Goal: Check status: Check status

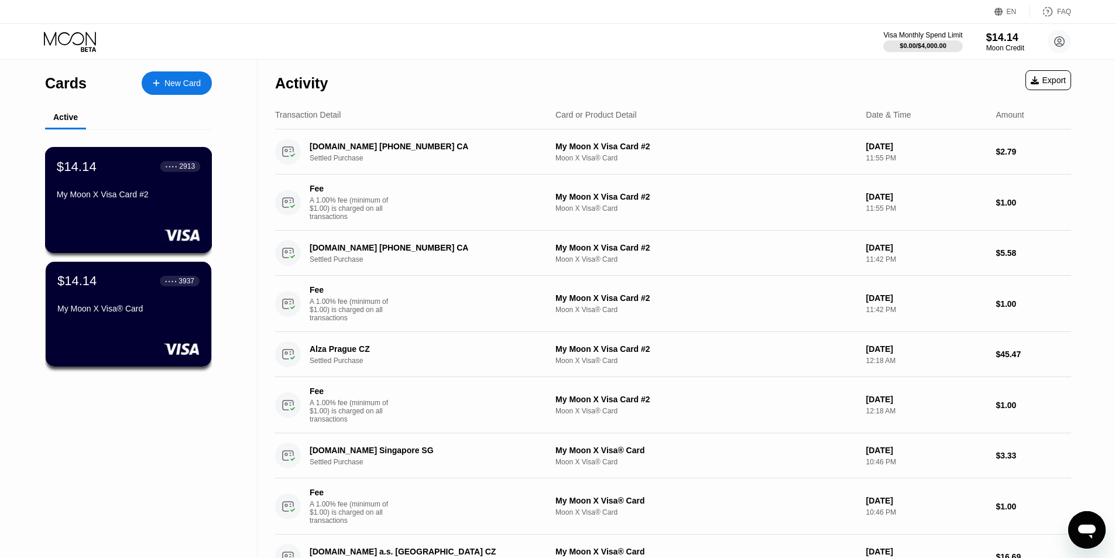
click at [136, 199] on div "My Moon X Visa Card #2" at bounding box center [128, 194] width 143 height 9
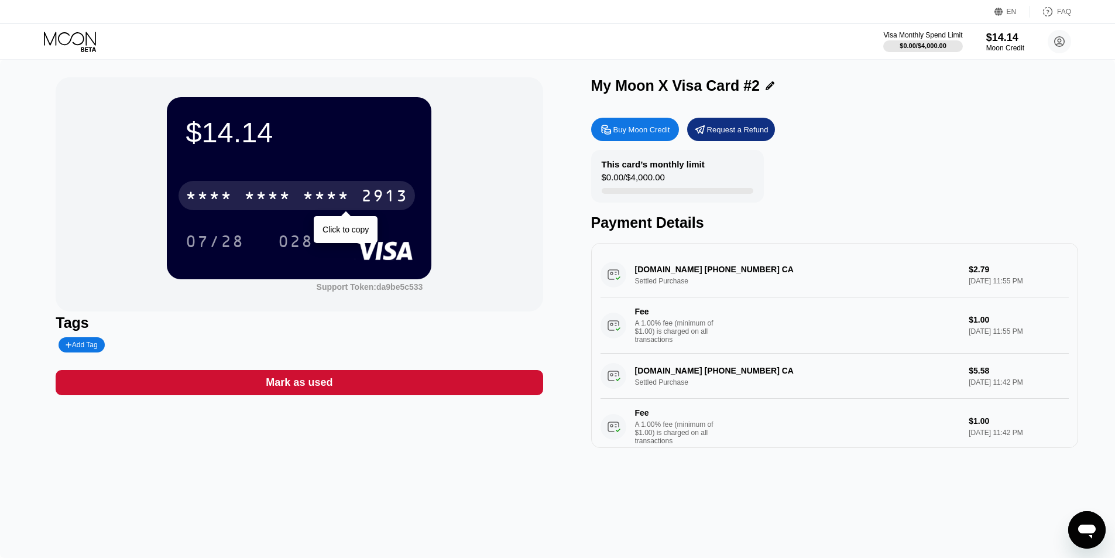
click at [331, 200] on div "* * * *" at bounding box center [326, 197] width 47 height 19
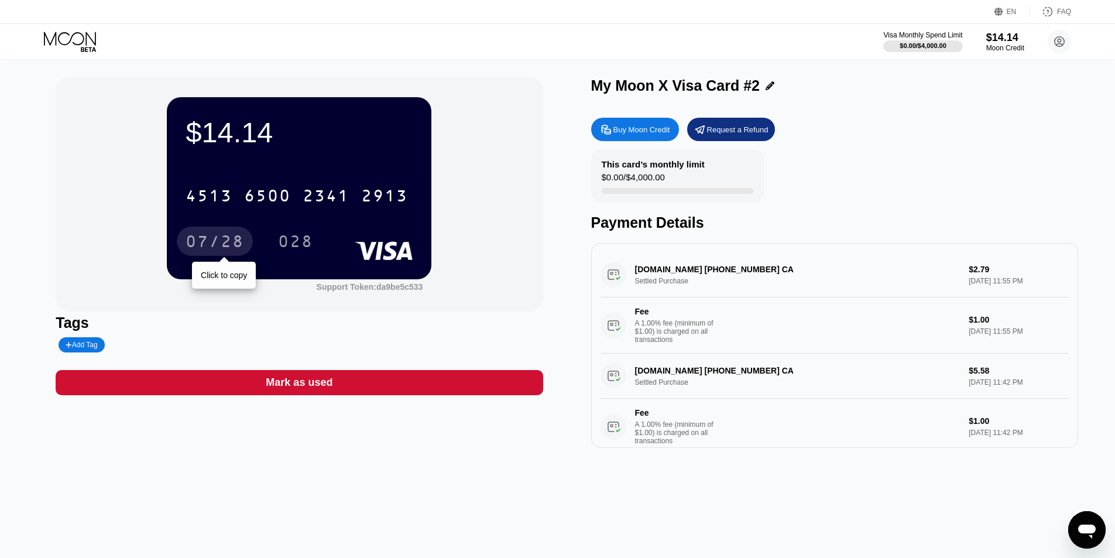
click at [219, 239] on div "07/28" at bounding box center [215, 242] width 59 height 19
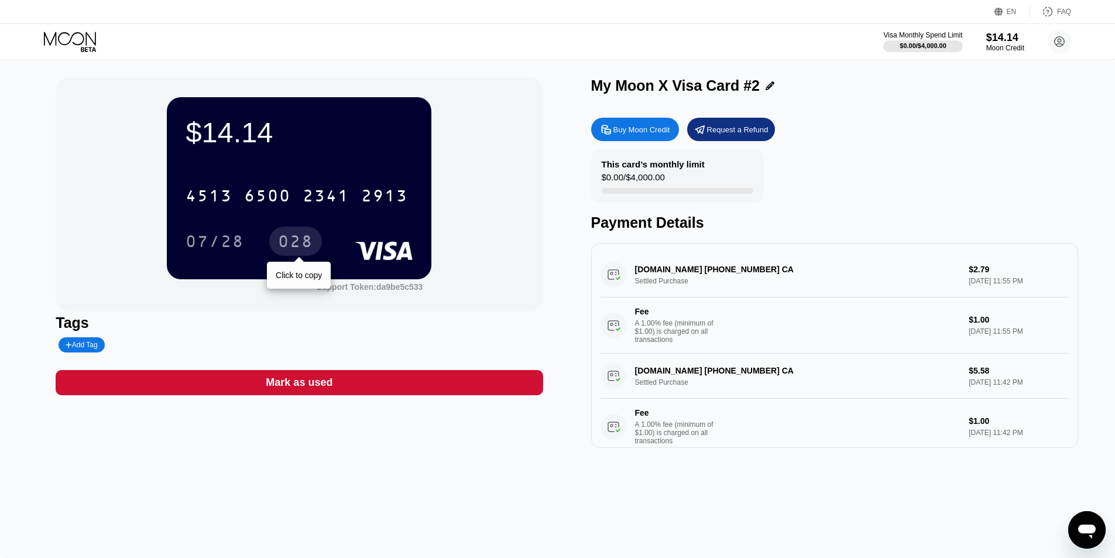
click at [297, 231] on div "028" at bounding box center [295, 240] width 53 height 29
click at [93, 37] on icon at bounding box center [71, 42] width 54 height 20
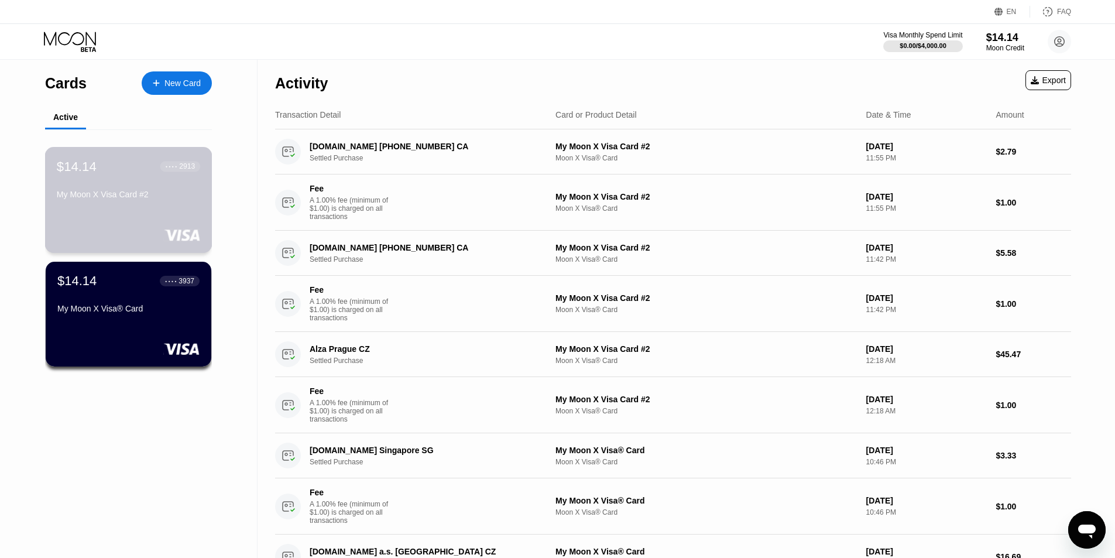
click at [104, 190] on div "$14.14 ● ● ● ● 2913 My Moon X Visa Card #2" at bounding box center [128, 181] width 143 height 45
